Goal: Task Accomplishment & Management: Complete application form

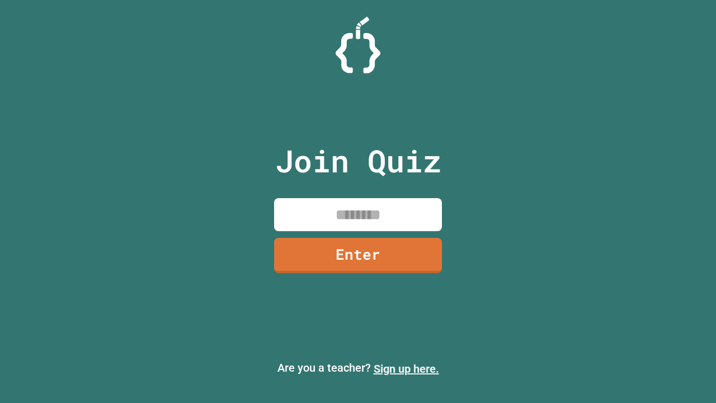
click at [406, 369] on link "Sign up here." at bounding box center [406, 368] width 65 height 13
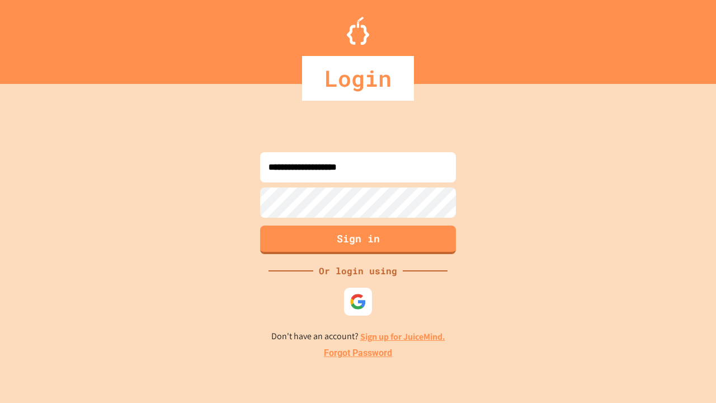
type input "**********"
